Goal: Task Accomplishment & Management: Use online tool/utility

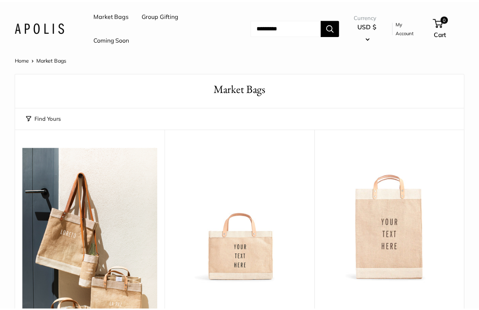
scroll to position [845, 0]
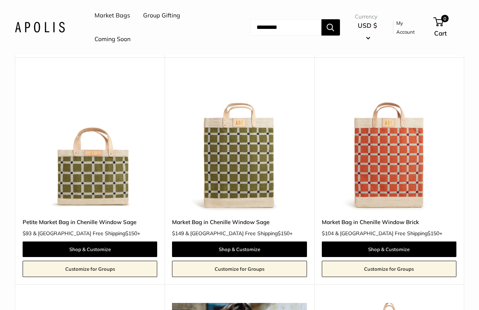
click at [259, 261] on link "Customize for Groups" at bounding box center [239, 269] width 134 height 16
